Goal: Task Accomplishment & Management: Manage account settings

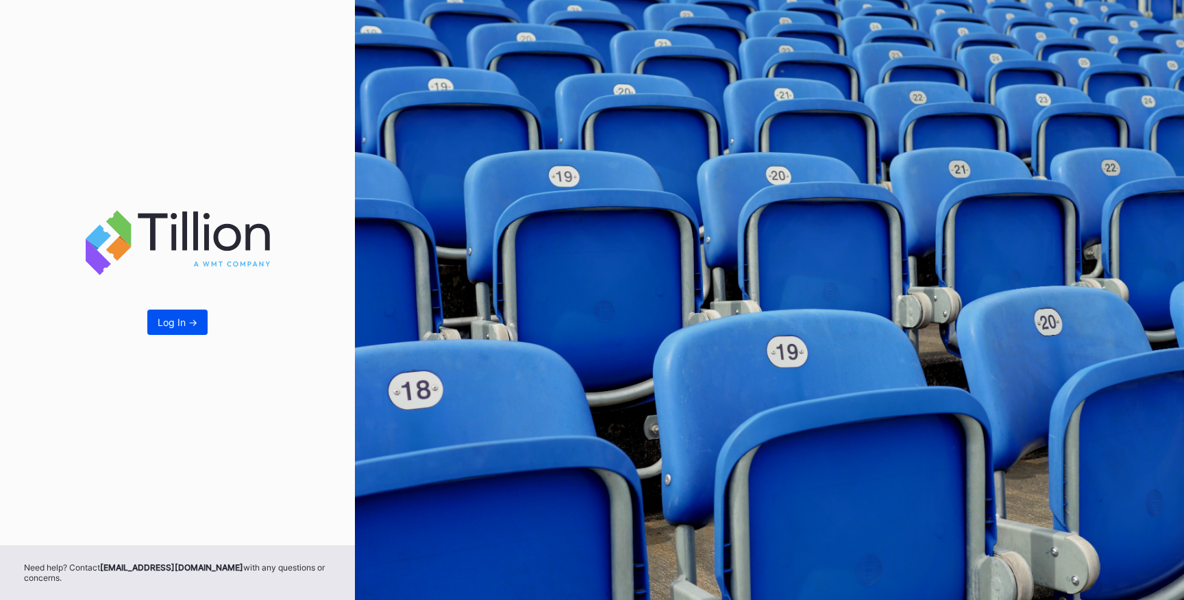
click at [176, 326] on div "Log In ->" at bounding box center [178, 323] width 40 height 12
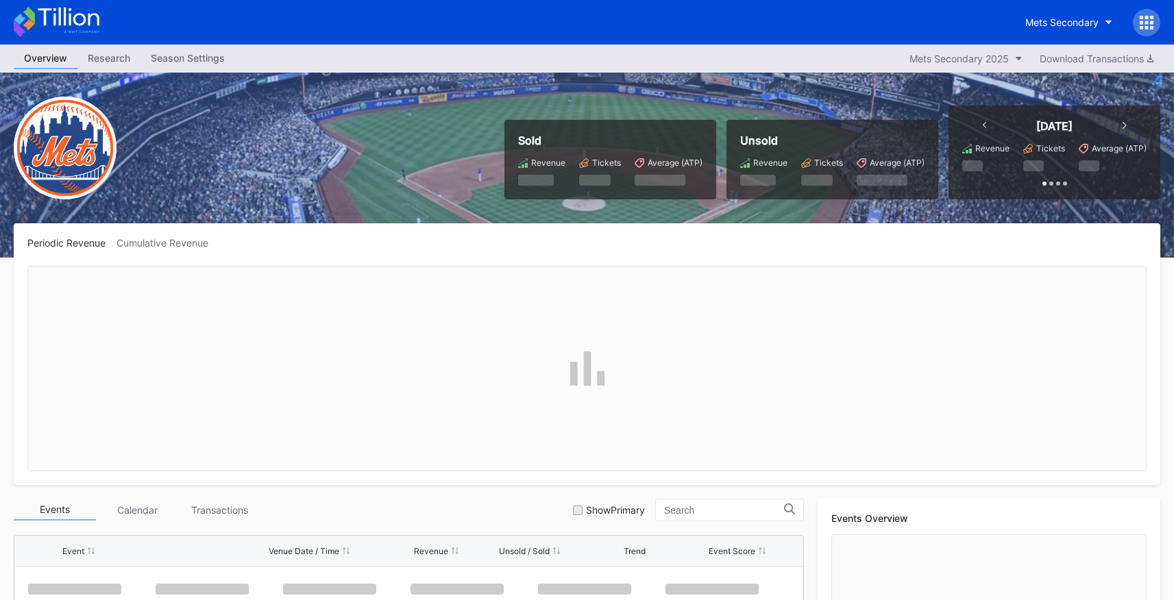
scroll to position [3114, 0]
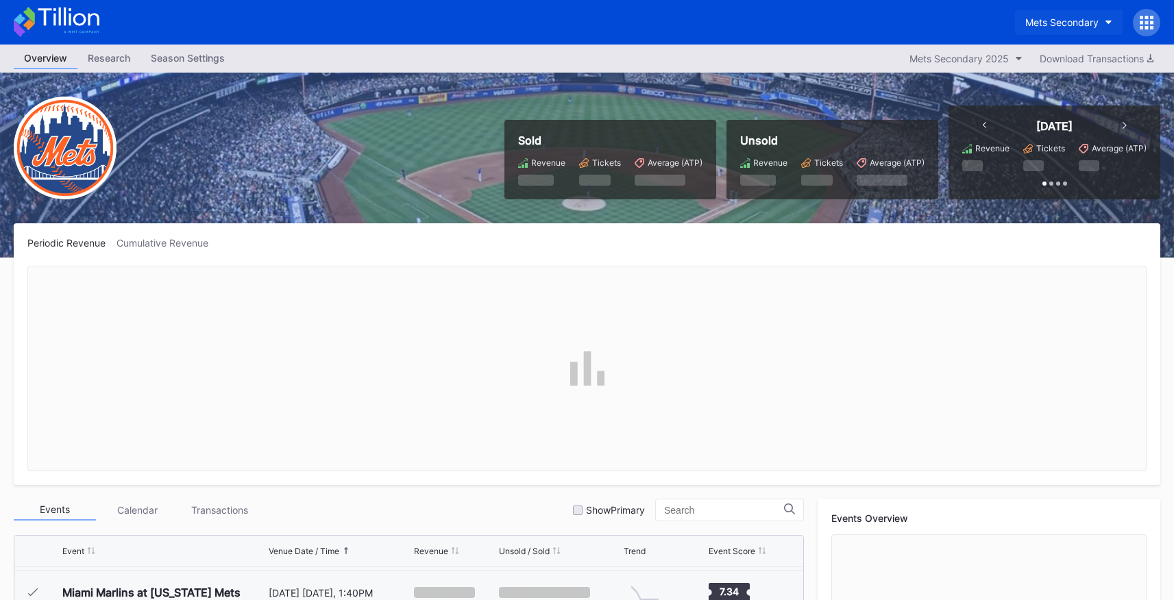
click at [1063, 25] on div "Mets Secondary" at bounding box center [1061, 22] width 73 height 12
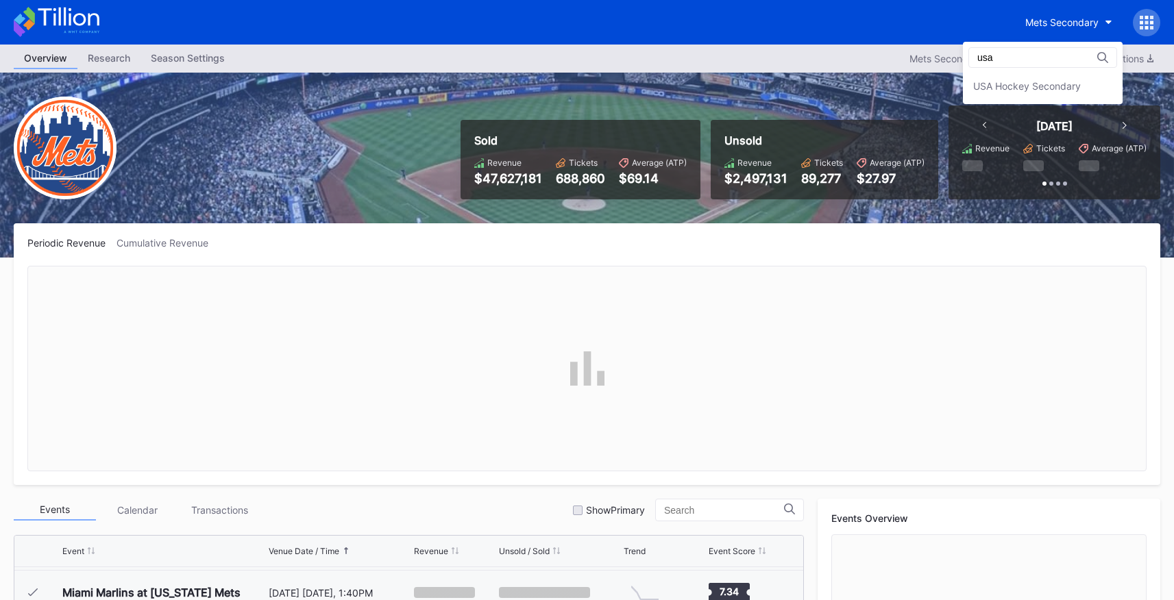
scroll to position [0, 0]
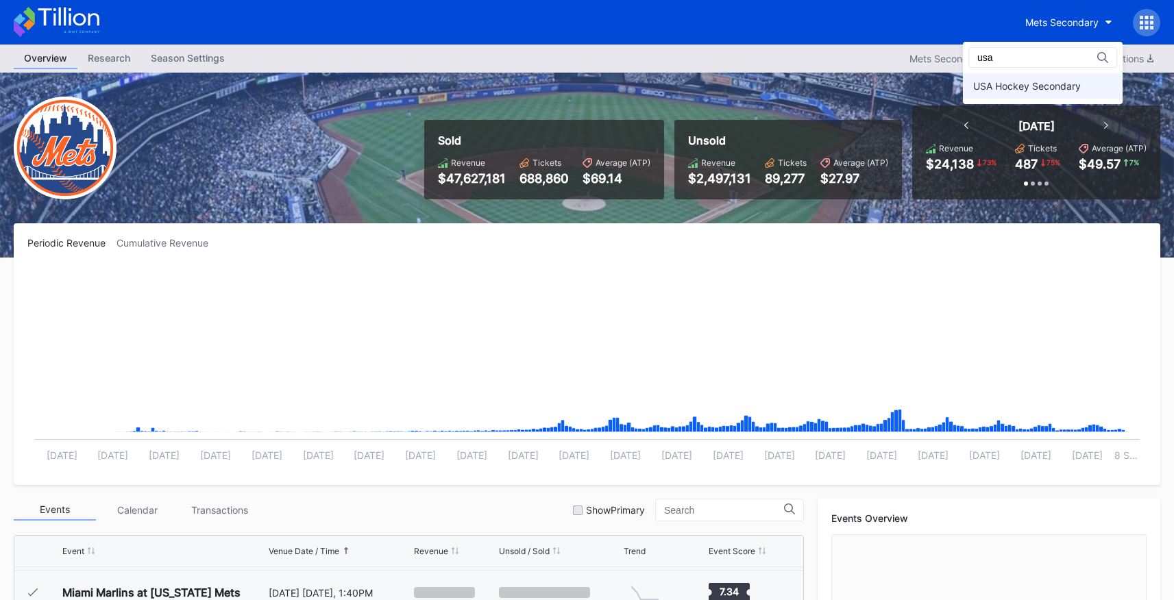
type input "usa"
click at [974, 79] on div "USA Hockey Secondary" at bounding box center [1043, 85] width 160 height 25
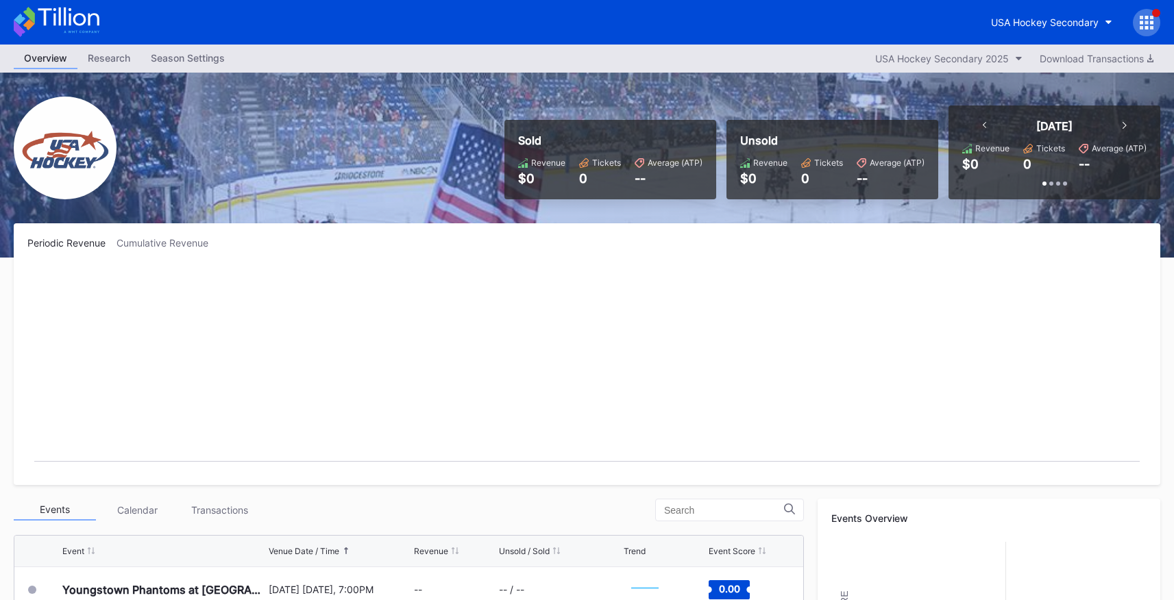
click at [1134, 23] on div at bounding box center [1146, 22] width 27 height 27
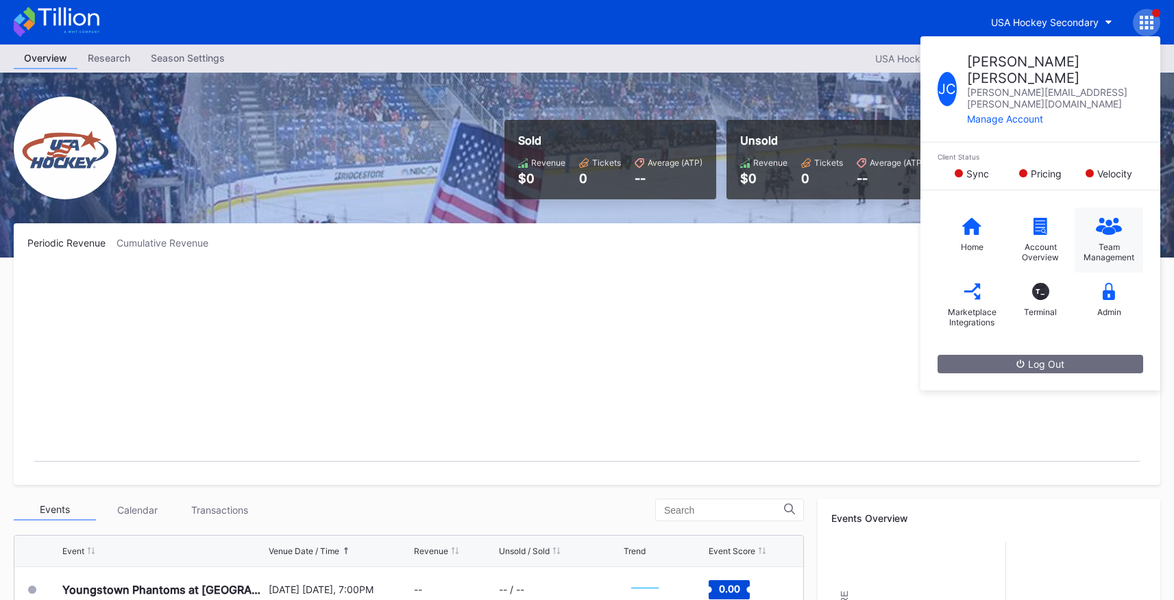
click at [1107, 242] on div "Team Management" at bounding box center [1108, 252] width 55 height 21
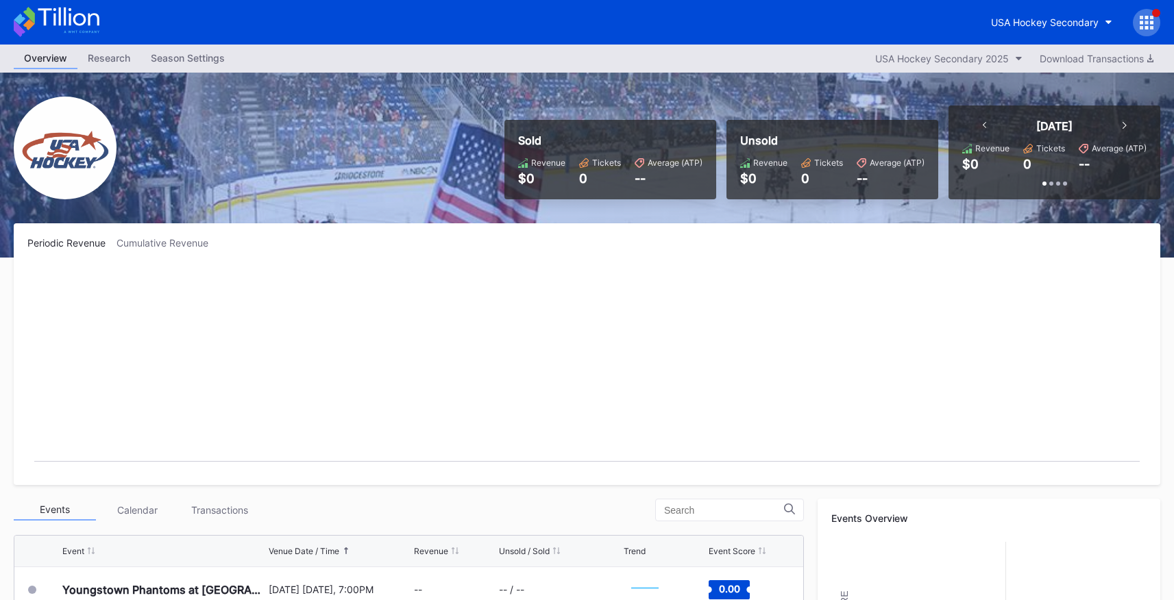
click at [1152, 21] on icon at bounding box center [1151, 22] width 3 height 3
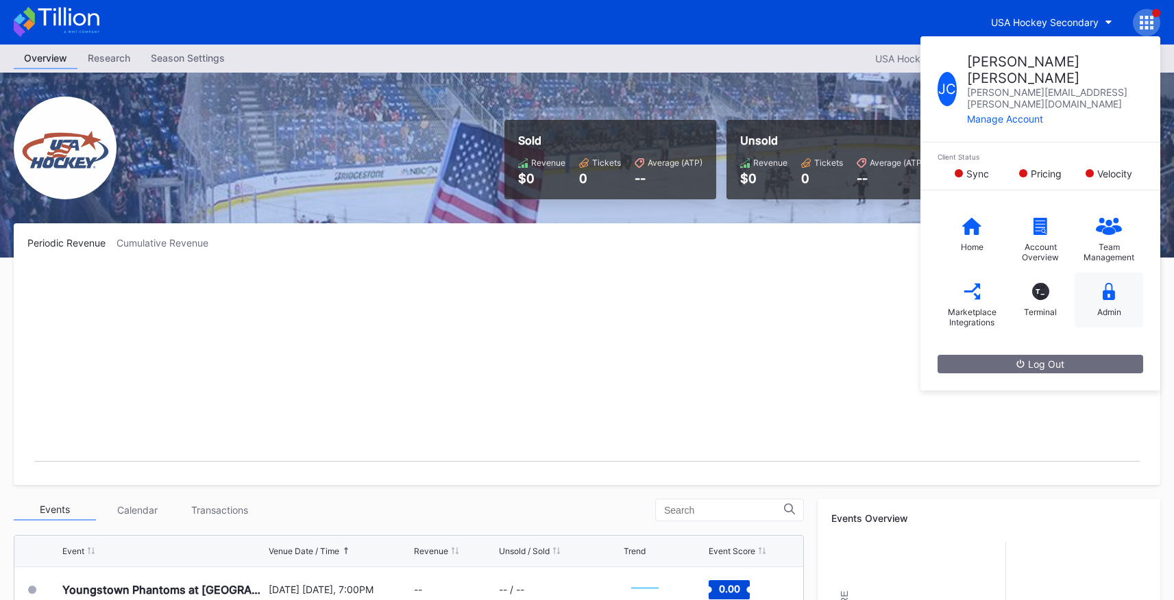
click at [1120, 275] on div "Admin" at bounding box center [1108, 300] width 69 height 55
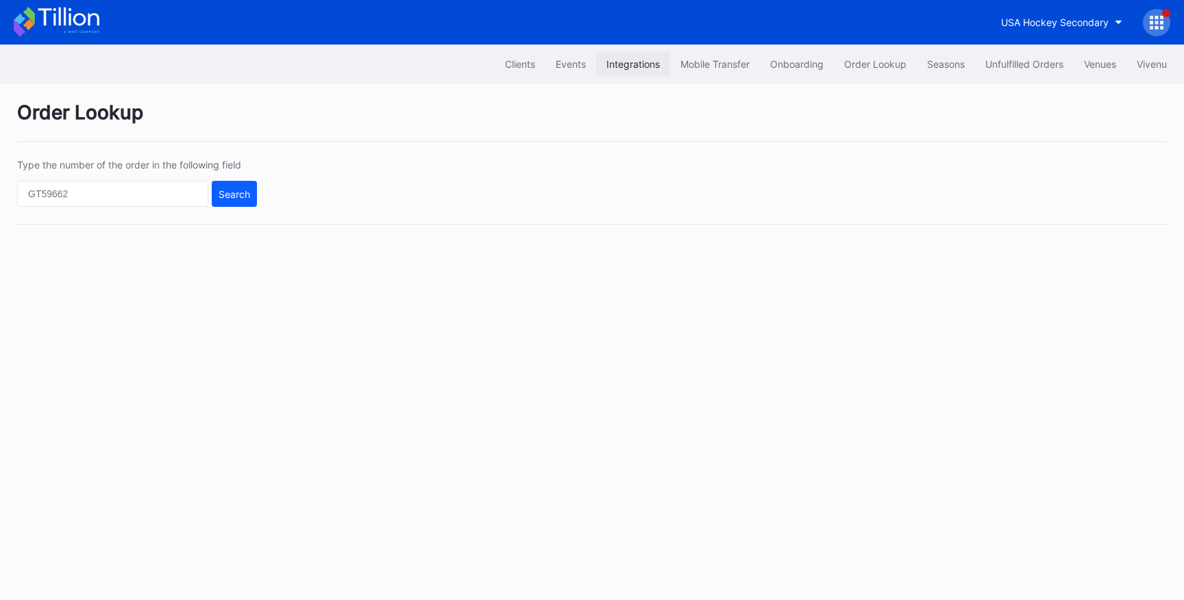
click at [611, 66] on div "Integrations" at bounding box center [632, 64] width 53 height 12
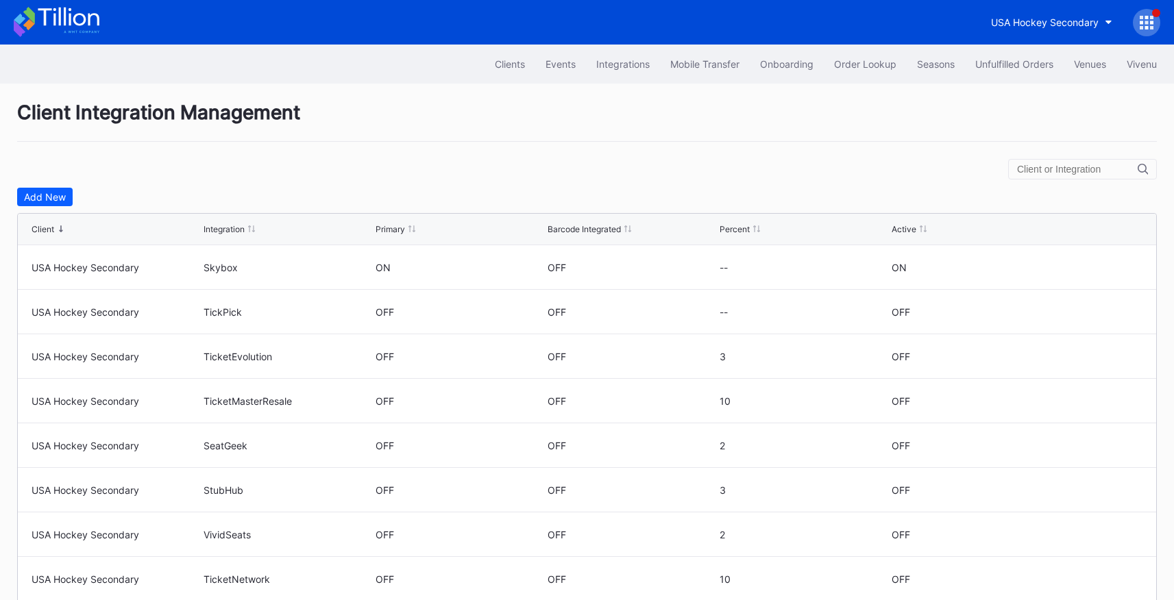
click at [1047, 166] on input "text" at bounding box center [1077, 169] width 121 height 11
type input "USA Hockey"
click at [1134, 23] on div at bounding box center [1146, 22] width 27 height 27
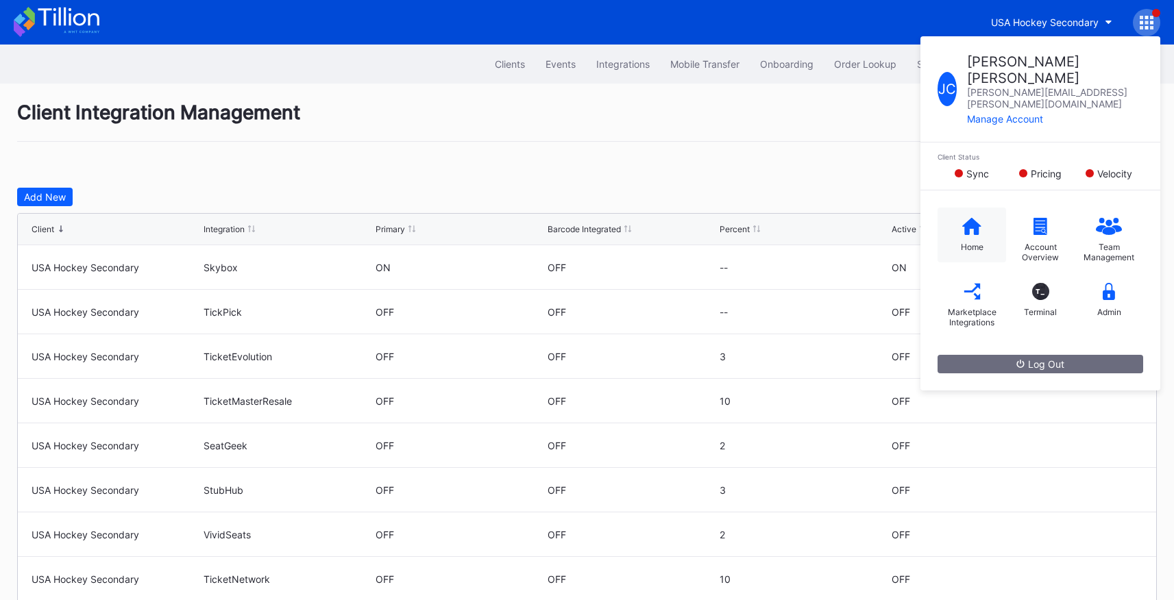
click at [962, 217] on icon at bounding box center [971, 225] width 19 height 17
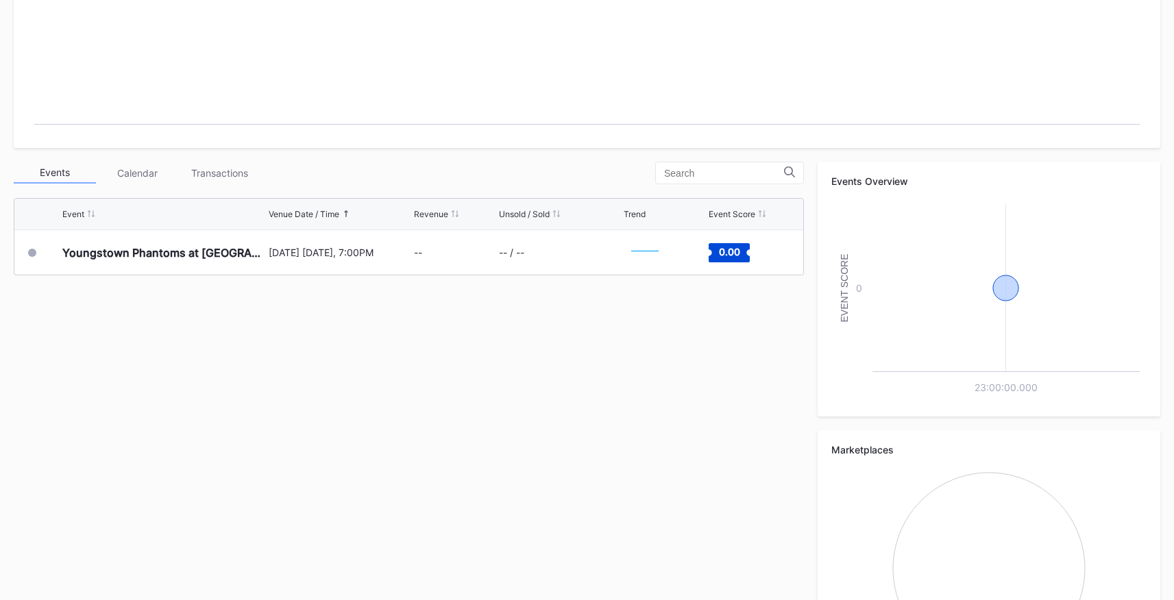
scroll to position [340, 0]
